Goal: Find specific page/section: Find specific page/section

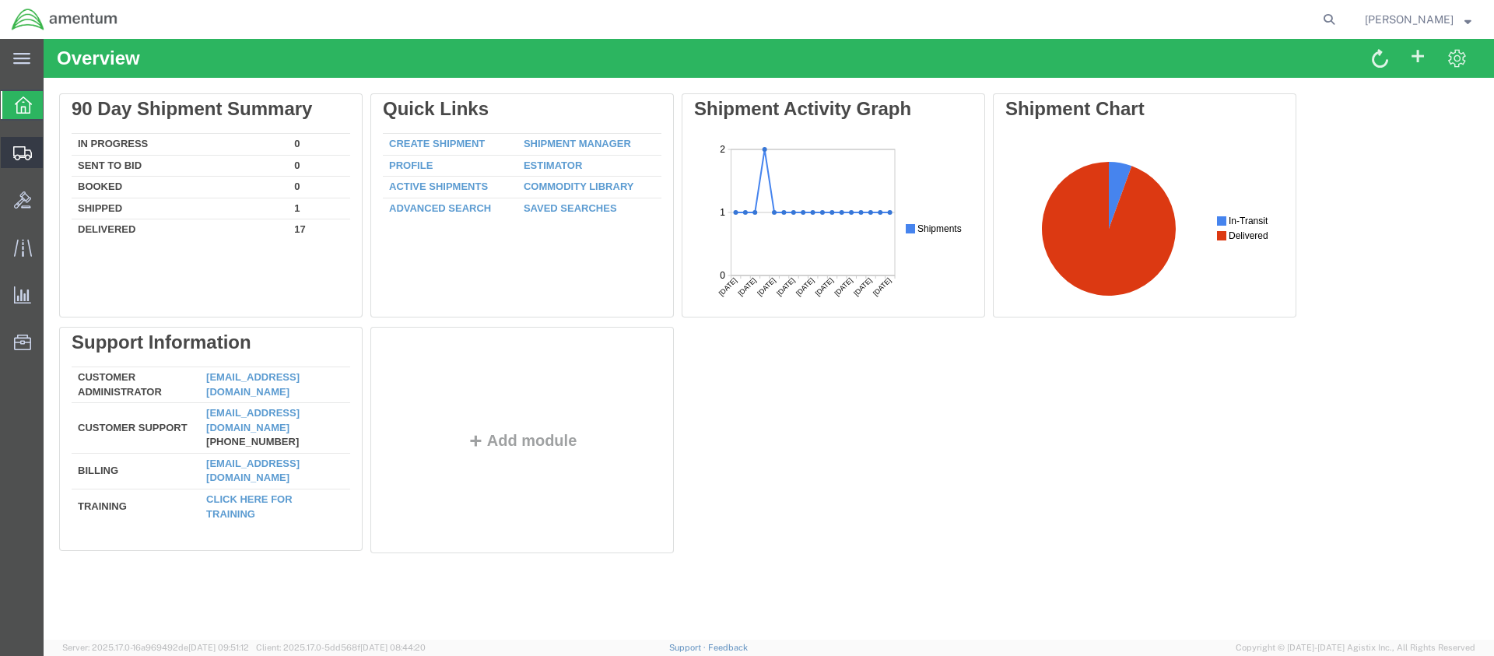
click at [54, 152] on span "Shipments" at bounding box center [48, 152] width 11 height 31
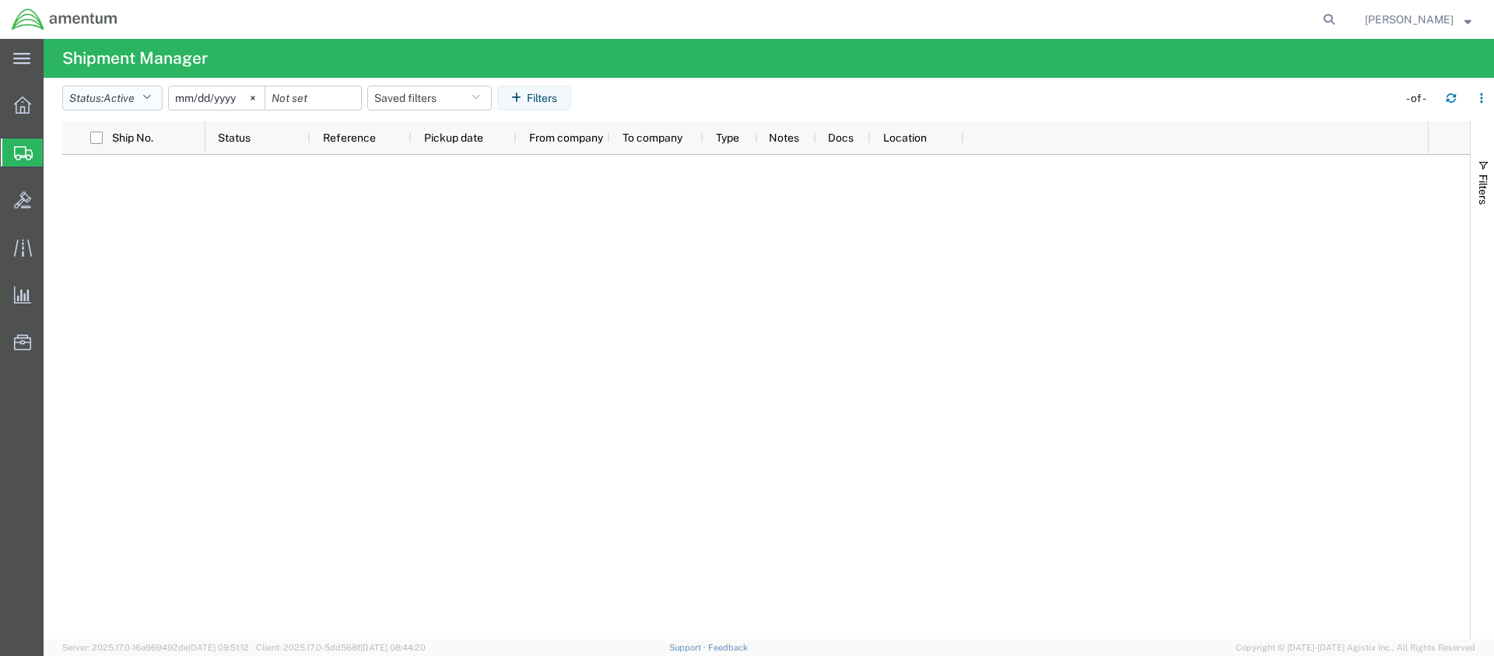
click at [151, 95] on icon "button" at bounding box center [146, 98] width 9 height 11
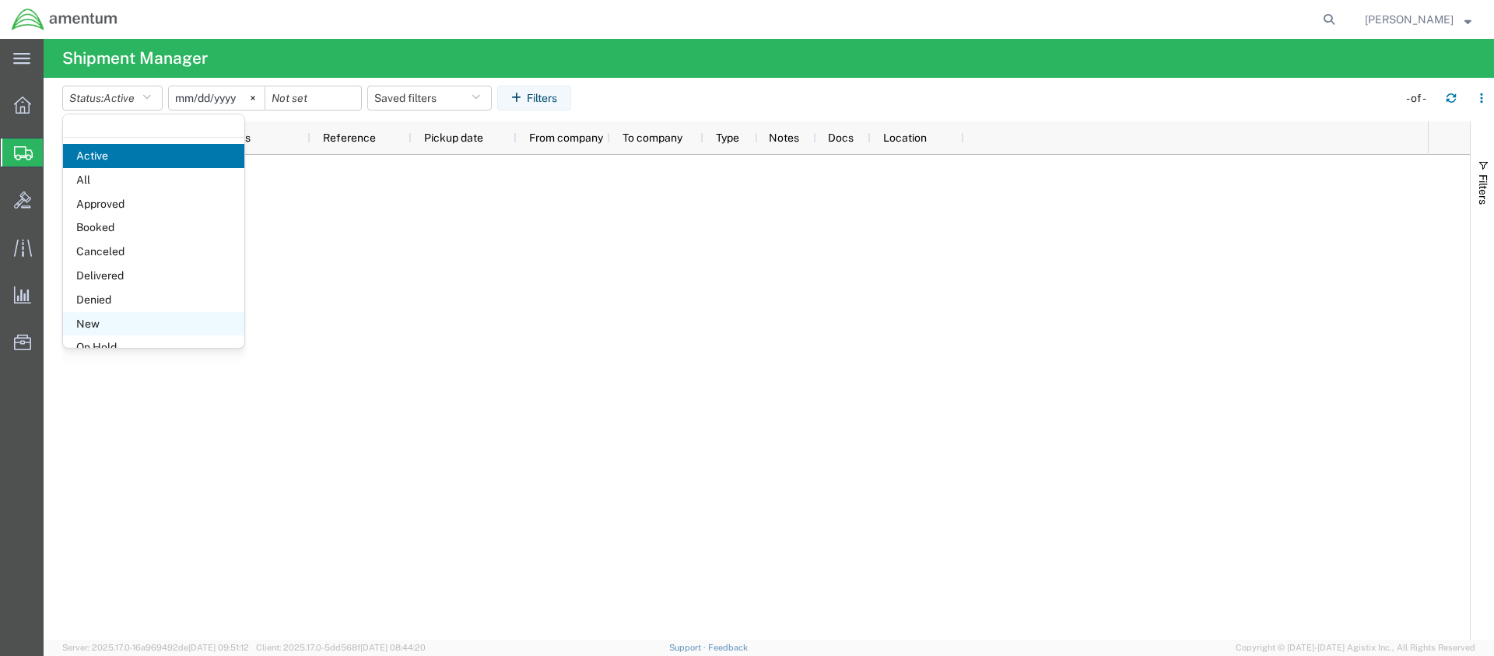
click at [171, 317] on span "New" at bounding box center [153, 324] width 181 height 24
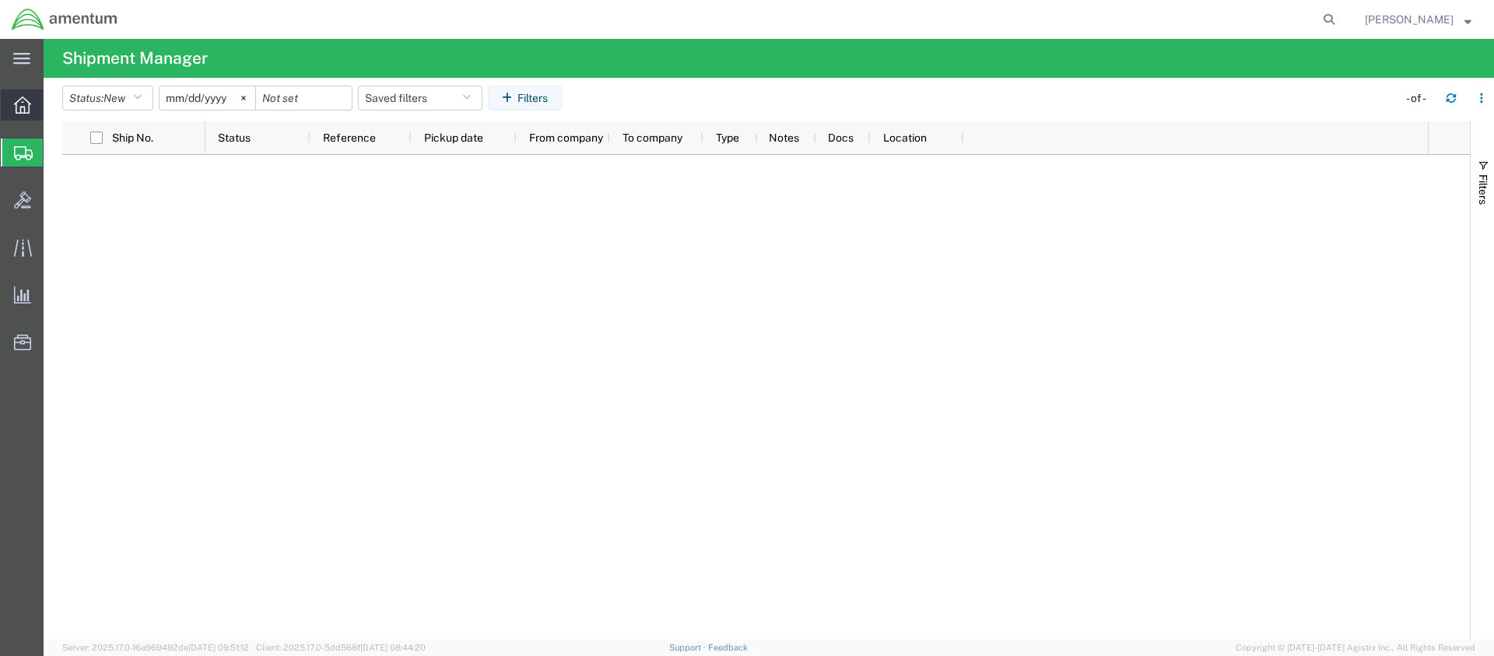
click at [53, 103] on span "Overview" at bounding box center [48, 104] width 11 height 31
